Goal: Task Accomplishment & Management: Manage account settings

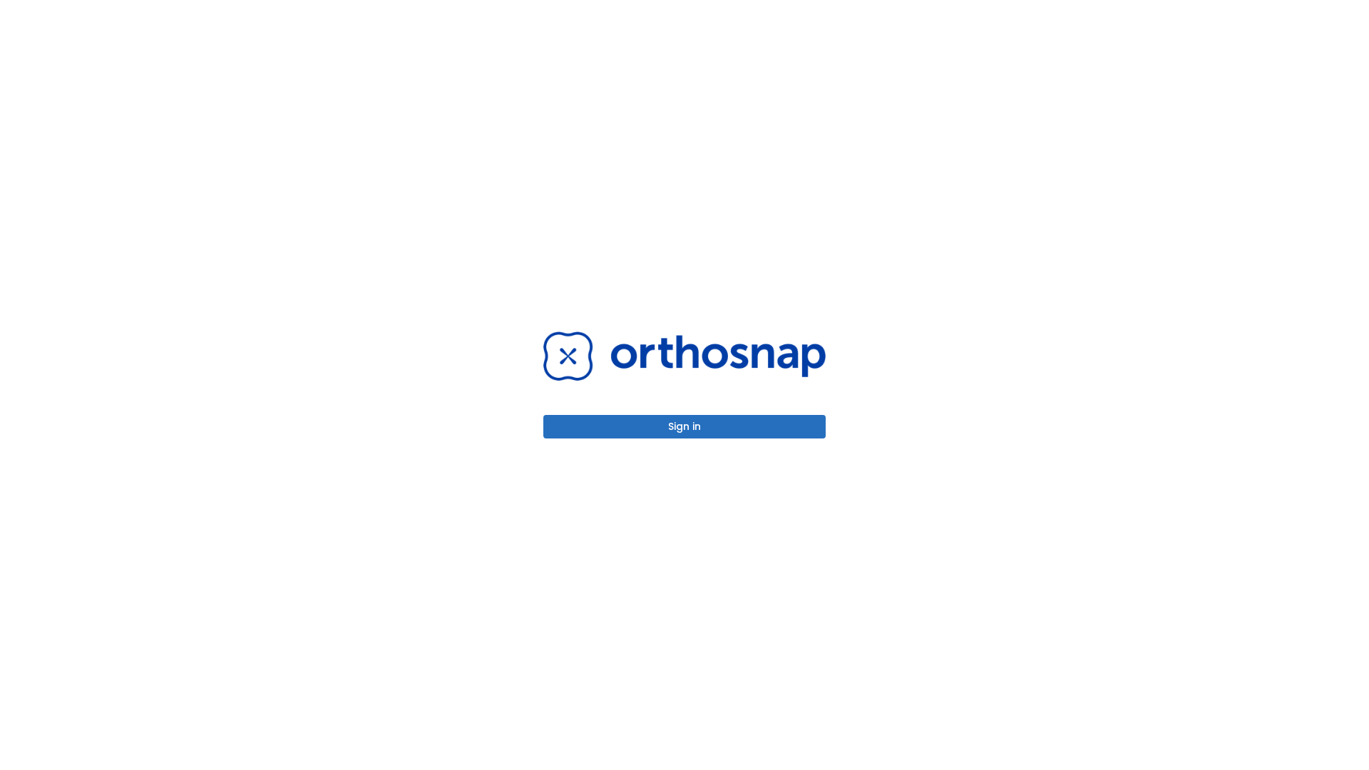
click at [685, 427] on button "Sign in" at bounding box center [684, 427] width 282 height 24
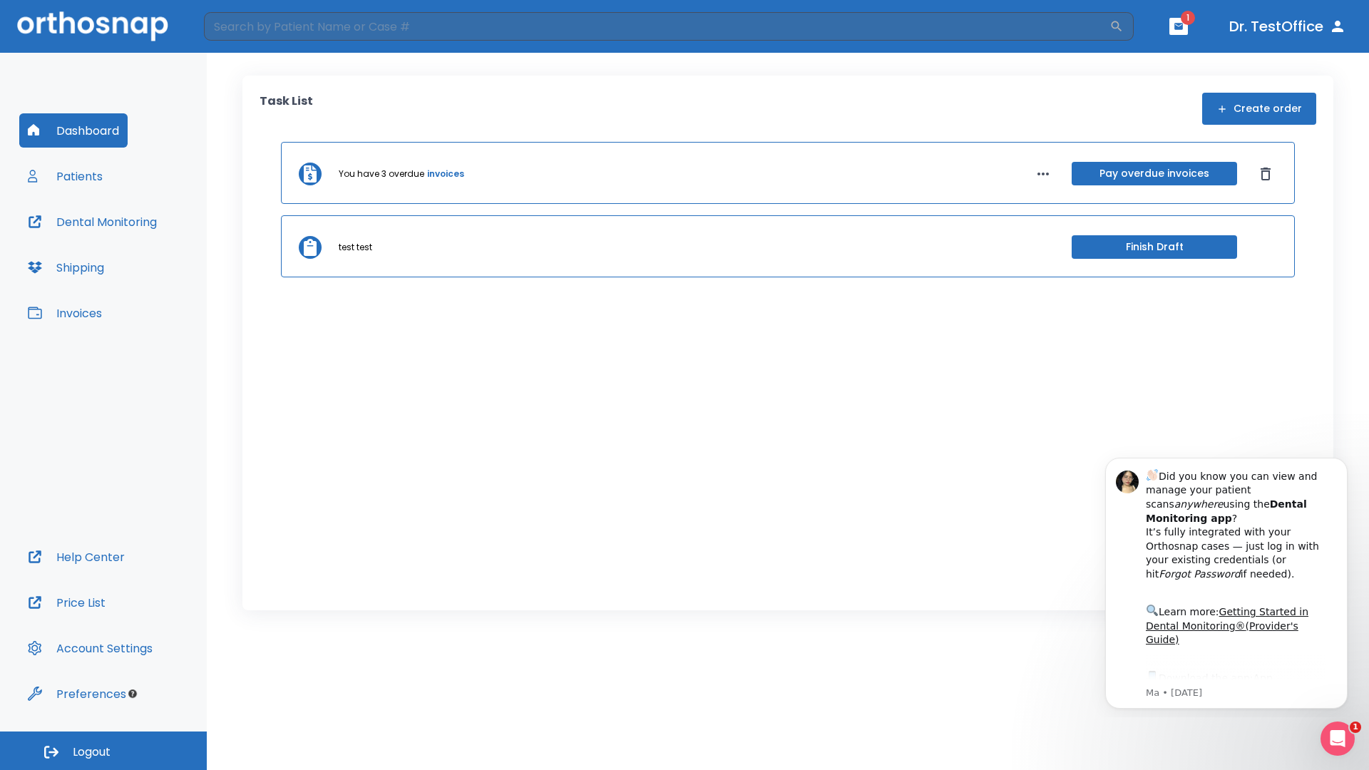
click at [103, 751] on span "Logout" at bounding box center [92, 753] width 38 height 16
